Goal: Transaction & Acquisition: Purchase product/service

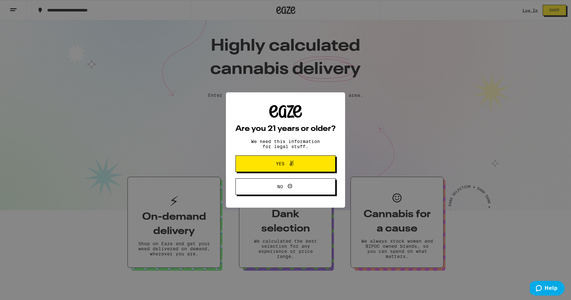
click at [289, 167] on icon at bounding box center [292, 164] width 8 height 8
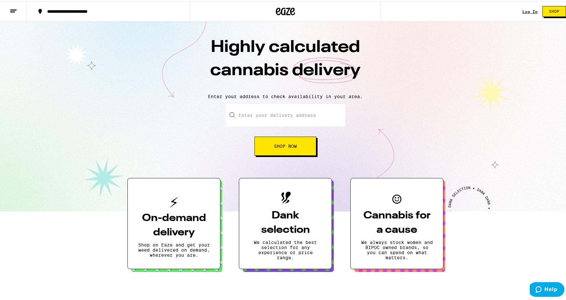
click at [526, 12] on div "Log In" at bounding box center [529, 10] width 15 height 4
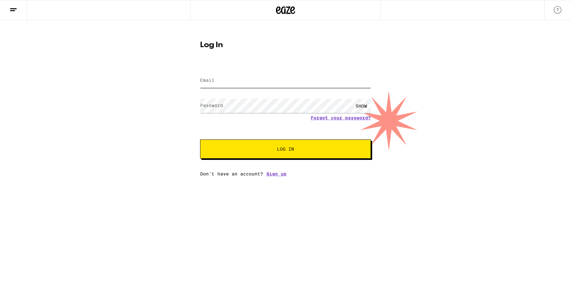
type input "[EMAIL_ADDRESS][PERSON_NAME][DOMAIN_NAME]"
click at [279, 151] on span "Log In" at bounding box center [285, 149] width 17 height 4
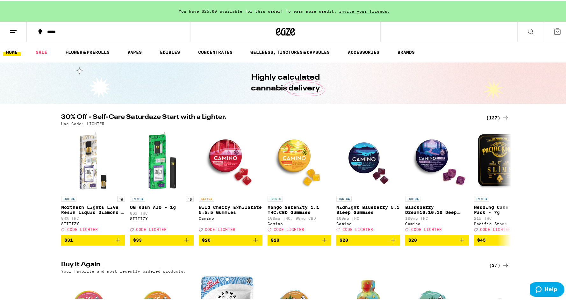
click at [492, 116] on div "(137)" at bounding box center [498, 117] width 24 height 8
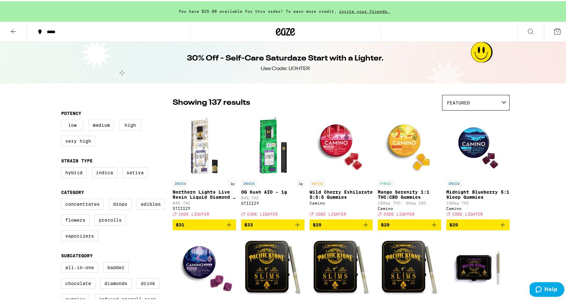
click at [106, 27] on button "*****" at bounding box center [108, 30] width 163 height 19
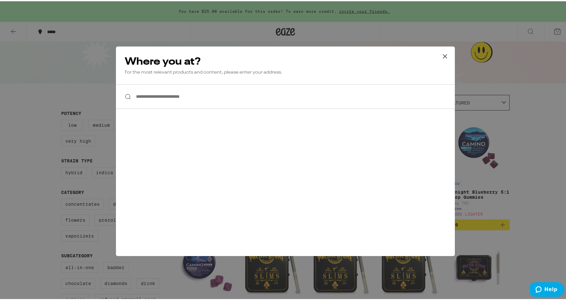
click at [207, 93] on input "**********" at bounding box center [285, 95] width 339 height 25
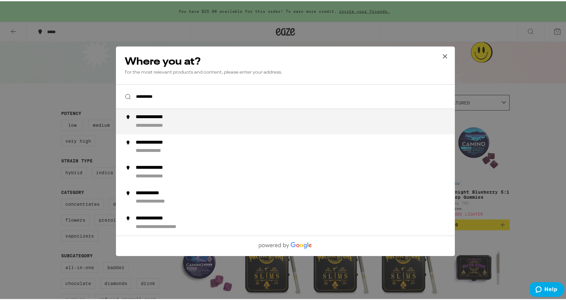
click at [201, 117] on div "**********" at bounding box center [298, 120] width 325 height 15
type input "**********"
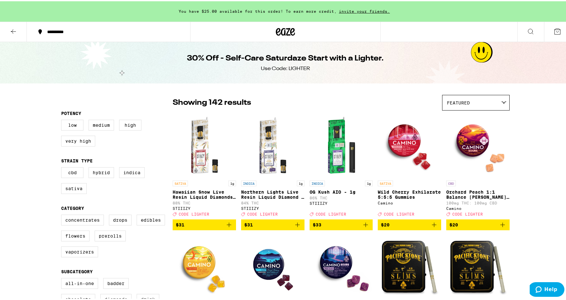
click at [554, 31] on icon at bounding box center [558, 30] width 8 height 8
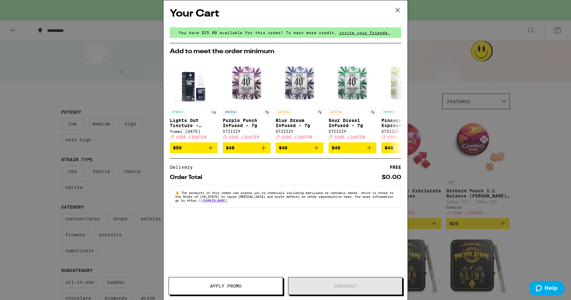
click at [549, 31] on div "Your Cart You have $25.00 available for this order! To earn more credit, invite…" at bounding box center [285, 150] width 571 height 300
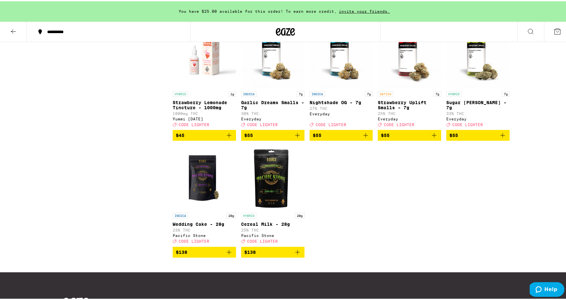
scroll to position [3279, 0]
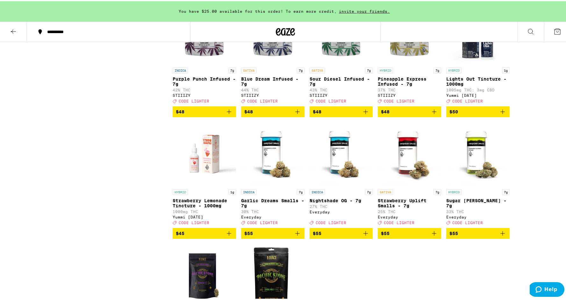
click at [14, 31] on icon at bounding box center [14, 30] width 8 height 8
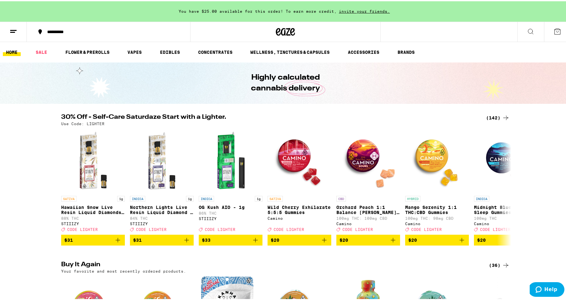
click at [554, 32] on icon at bounding box center [558, 30] width 8 height 8
click at [18, 25] on button at bounding box center [13, 31] width 27 height 20
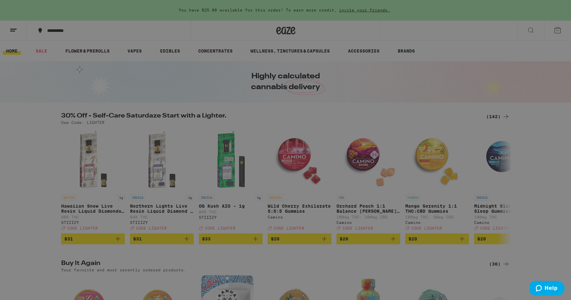
click at [50, 204] on link "Account" at bounding box center [88, 206] width 112 height 8
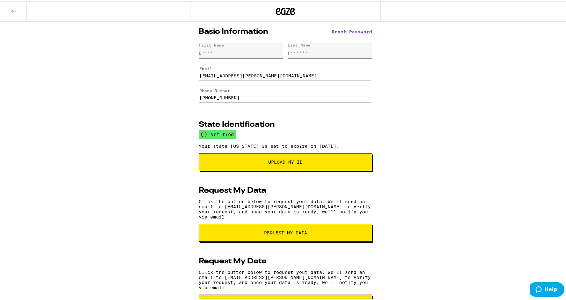
click at [12, 10] on icon at bounding box center [13, 10] width 5 height 4
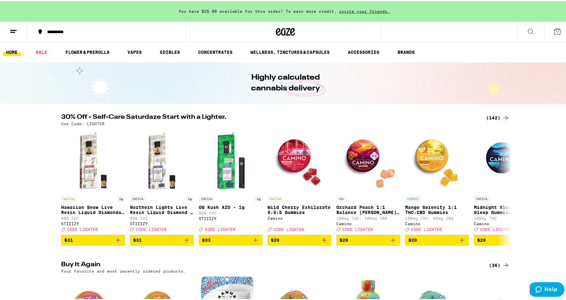
click at [15, 35] on button at bounding box center [13, 31] width 27 height 20
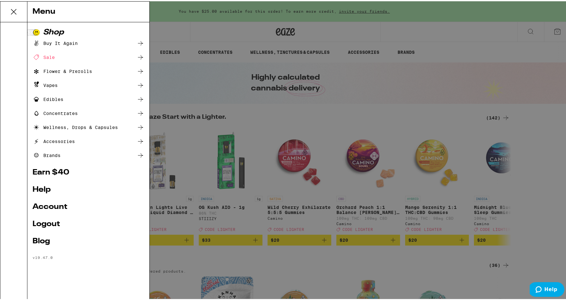
click at [48, 206] on link "Account" at bounding box center [88, 206] width 112 height 8
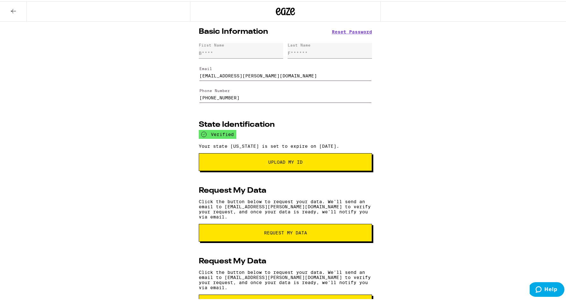
click at [19, 12] on button at bounding box center [13, 10] width 27 height 20
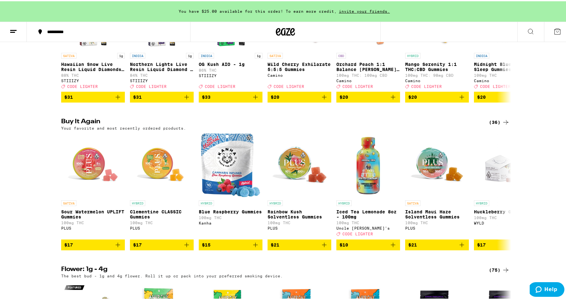
click at [498, 125] on div "(36)" at bounding box center [499, 121] width 21 height 8
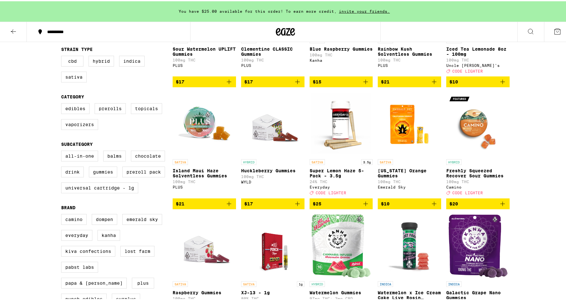
click at [492, 33] on img "Open page for Iced Tea Lemonade 8oz - 100mg from Uncle Arnie's" at bounding box center [477, 1] width 63 height 64
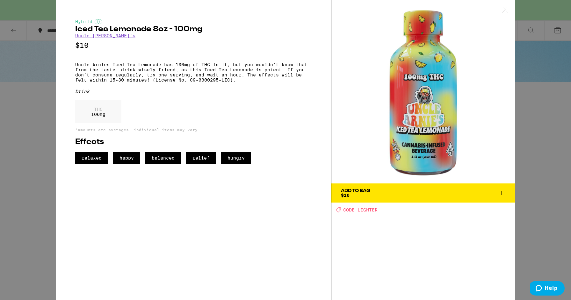
click at [511, 9] on div at bounding box center [505, 10] width 20 height 20
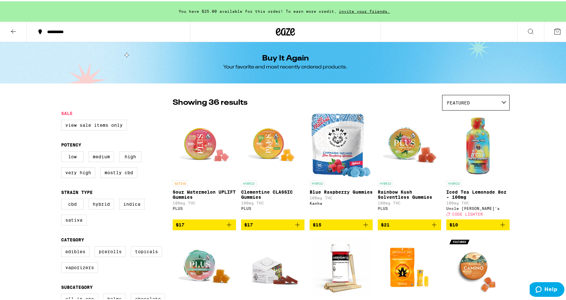
click at [11, 29] on icon at bounding box center [14, 30] width 8 height 8
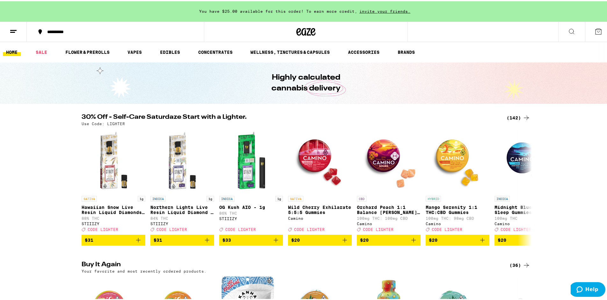
click at [514, 116] on div "(142)" at bounding box center [518, 117] width 24 height 8
